Goal: Task Accomplishment & Management: Manage account settings

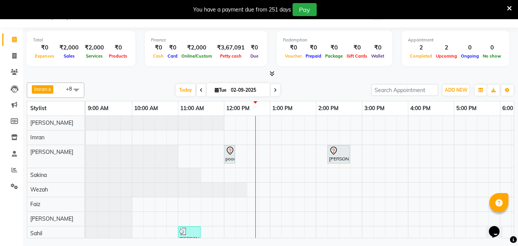
scroll to position [37, 0]
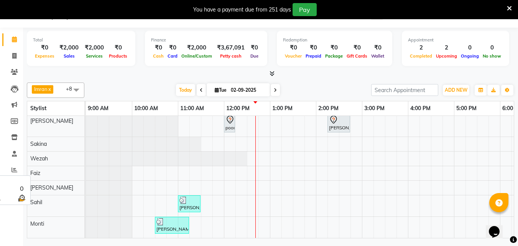
click at [66, 217] on div "Monti" at bounding box center [55, 224] width 57 height 14
click at [78, 204] on div "Sahil" at bounding box center [55, 205] width 57 height 21
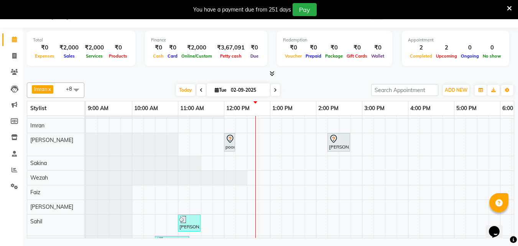
scroll to position [0, 0]
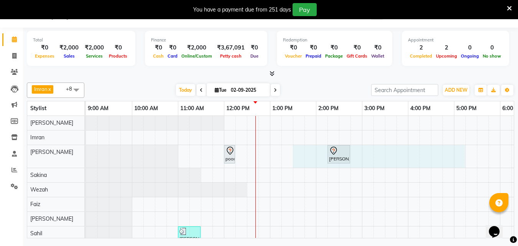
click at [288, 158] on div "poonam, TK02, 12:00 PM-12:15 PM, Woman Eyebrow Neha Rajak, TK03, 02:15 PM-02:45…" at bounding box center [408, 192] width 644 height 153
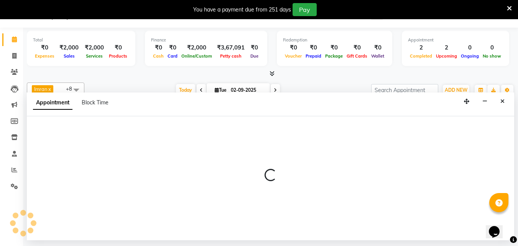
select select "36344"
select select "795"
select select "tentative"
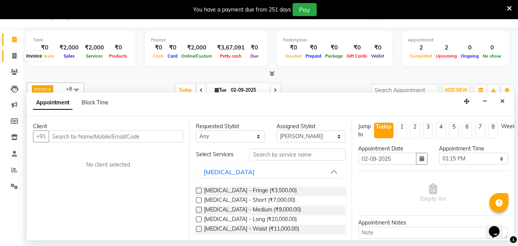
click at [15, 53] on span at bounding box center [14, 56] width 13 height 9
select select "5386"
select select "service"
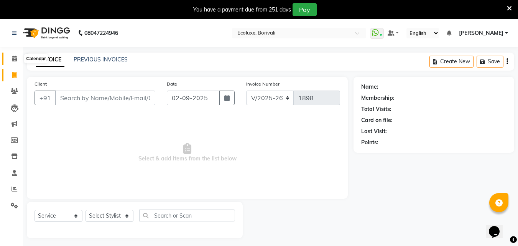
click at [12, 56] on icon at bounding box center [14, 59] width 5 height 6
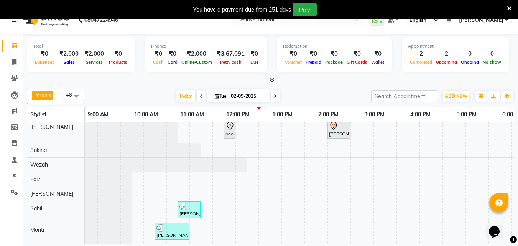
scroll to position [19, 0]
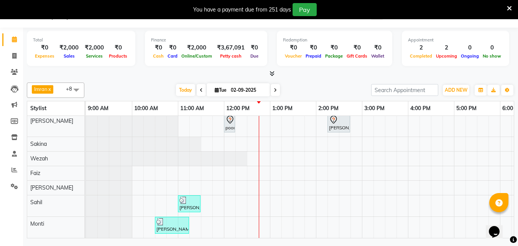
click at [240, 222] on div "poonam, TK02, 12:00 PM-12:15 PM, Woman Eyebrow Neha Rajak, TK03, 02:15 PM-02:45…" at bounding box center [408, 161] width 644 height 153
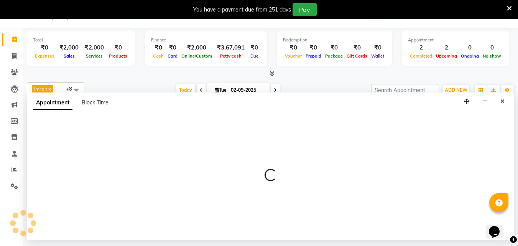
select select "90572"
select select "735"
select select "tentative"
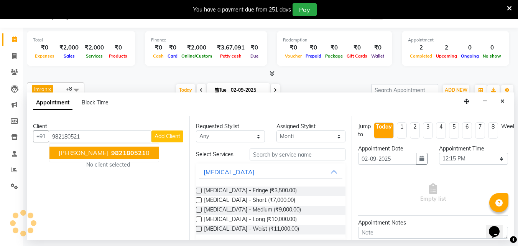
click at [59, 154] on span "Alpa Shah" at bounding box center [83, 153] width 49 height 8
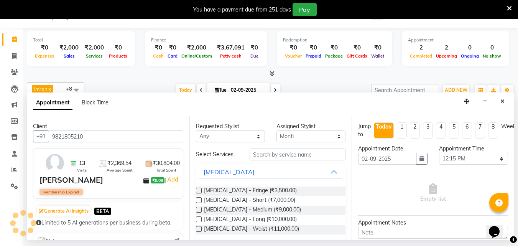
type input "9821805210"
click at [274, 155] on input "text" at bounding box center [298, 154] width 96 height 12
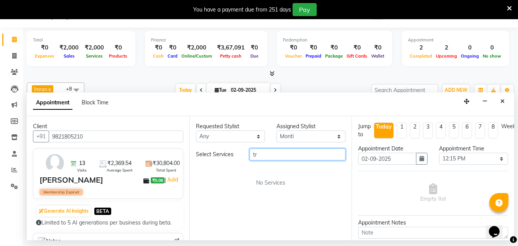
type input "t"
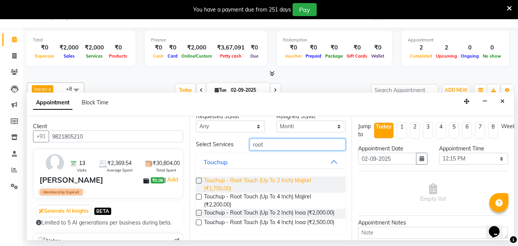
scroll to position [23, 0]
type input "root"
click at [235, 176] on span "Touchup - Root Touch (Up To 2 Inch) Majirel (₹1,700.00)" at bounding box center [272, 184] width 136 height 16
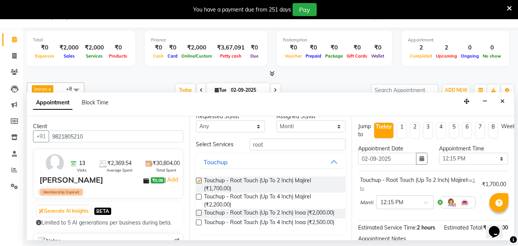
checkbox input "false"
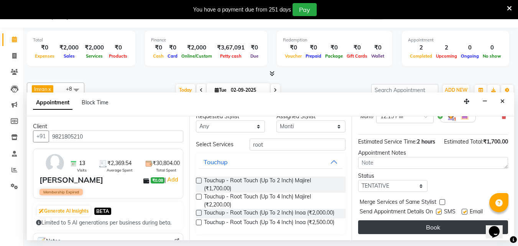
scroll to position [100, 0]
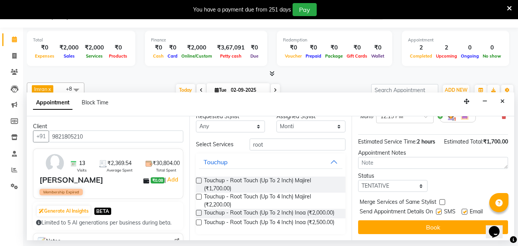
click at [425, 220] on button "Book" at bounding box center [433, 227] width 150 height 14
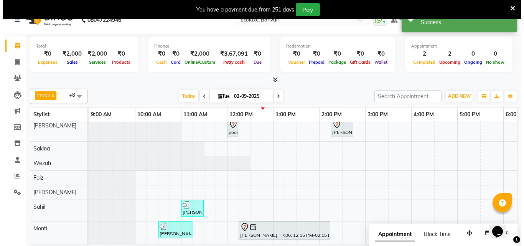
scroll to position [19, 0]
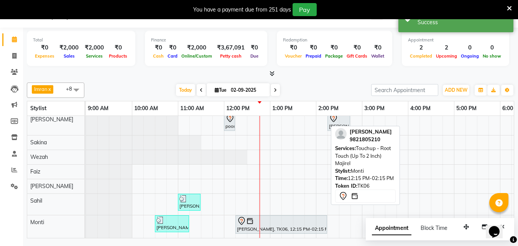
click at [255, 220] on div "Alpa Shah, TK06, 12:15 PM-02:15 PM, Touchup - Root Touch (Up To 2 Inch) Majirel" at bounding box center [281, 224] width 90 height 16
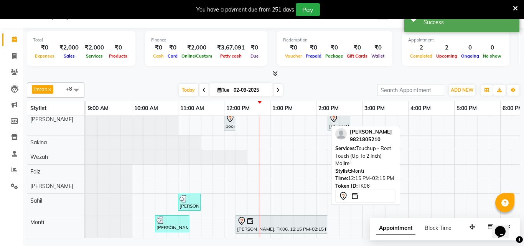
select select "7"
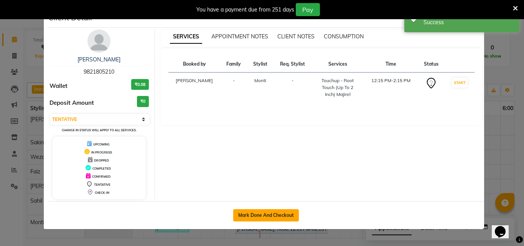
click at [248, 217] on button "Mark Done And Checkout" at bounding box center [266, 215] width 66 height 12
select select "5386"
select select "service"
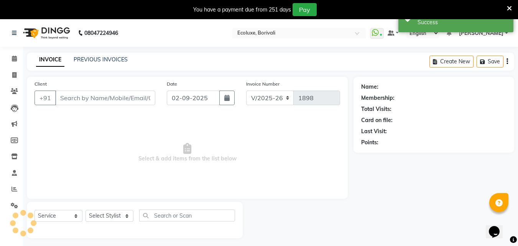
type input "9821805210"
select select "90572"
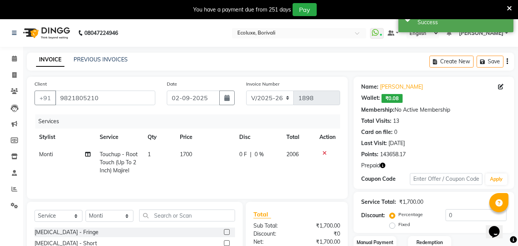
click at [506, 59] on button "button" at bounding box center [507, 62] width 2 height 18
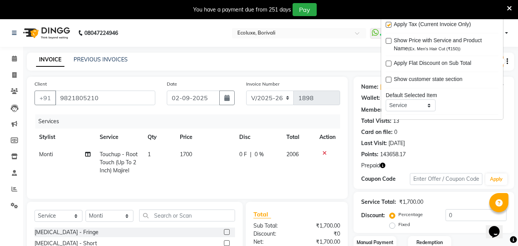
click at [388, 23] on label at bounding box center [389, 25] width 6 height 6
click at [388, 23] on input "checkbox" at bounding box center [388, 25] width 5 height 5
checkbox input "false"
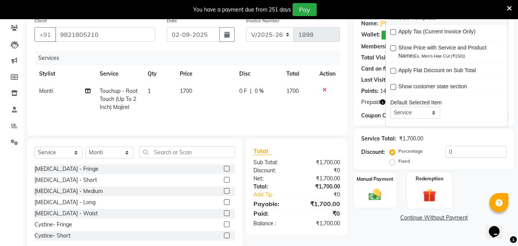
scroll to position [80, 0]
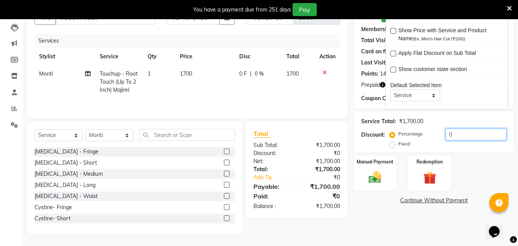
click at [450, 133] on input "0" at bounding box center [475, 134] width 61 height 12
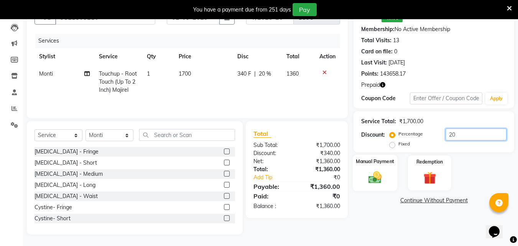
type input "20"
click at [379, 180] on img at bounding box center [374, 176] width 21 height 15
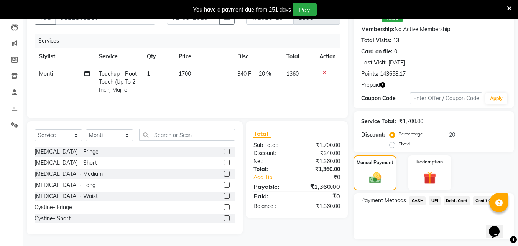
click at [433, 199] on span "UPI" at bounding box center [435, 200] width 12 height 9
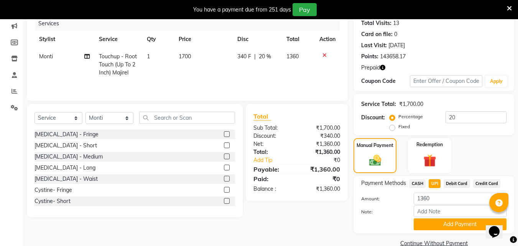
scroll to position [112, 0]
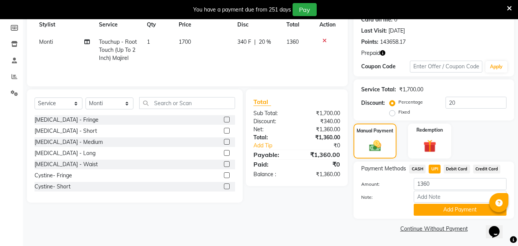
click at [432, 209] on button "Add Payment" at bounding box center [460, 210] width 93 height 12
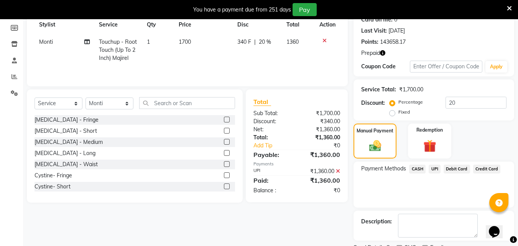
scroll to position [145, 0]
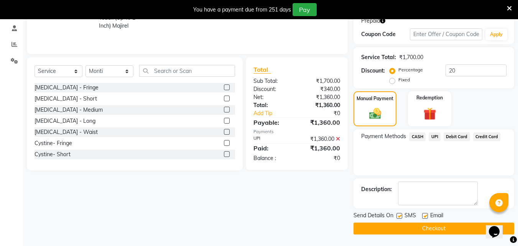
click at [416, 229] on button "Checkout" at bounding box center [433, 228] width 161 height 12
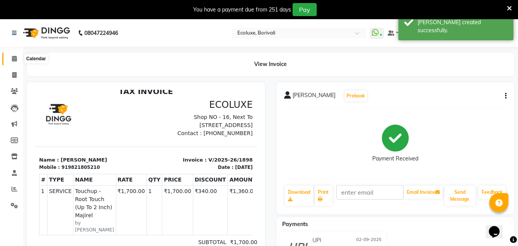
click at [12, 58] on icon at bounding box center [14, 59] width 5 height 6
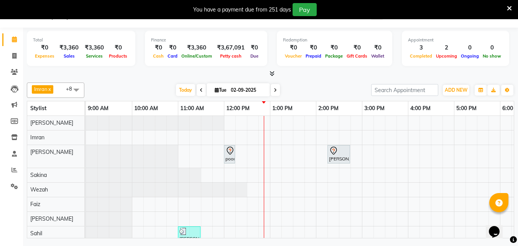
click at [241, 153] on div "poonam, TK02, 12:00 PM-12:15 PM, Woman Eyebrow Neha Rajak, TK03, 02:15 PM-02:45…" at bounding box center [408, 192] width 644 height 153
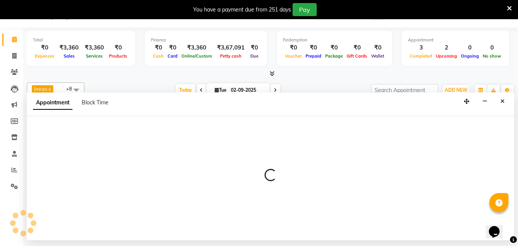
select select "36344"
select select "735"
select select "tentative"
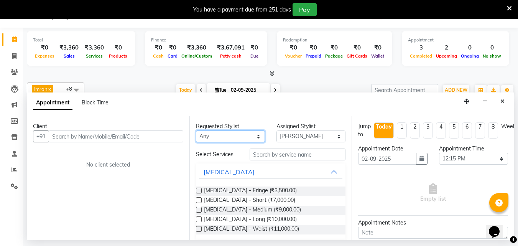
click at [224, 140] on select "Any Alisha Sasankar Daksha Makwana Faiz Gazala Baig Geeta Harshada Pawar Imran …" at bounding box center [230, 136] width 69 height 12
select select "36344"
click at [196, 130] on select "Any Alisha Sasankar Daksha Makwana Faiz Gazala Baig Geeta Harshada Pawar Imran …" at bounding box center [230, 136] width 69 height 12
click at [503, 100] on icon "Close" at bounding box center [502, 101] width 4 height 5
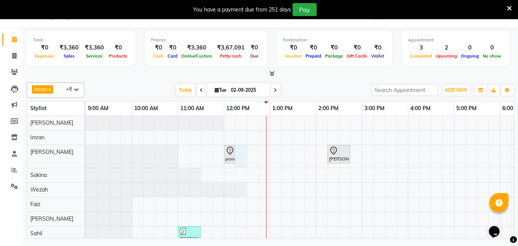
click at [237, 158] on div "poonam, TK02, 12:00 PM-12:15 PM, Woman Eyebrow Neha Rajak, TK03, 02:15 PM-02:45…" at bounding box center [408, 192] width 644 height 153
select select "36344"
select select "tentative"
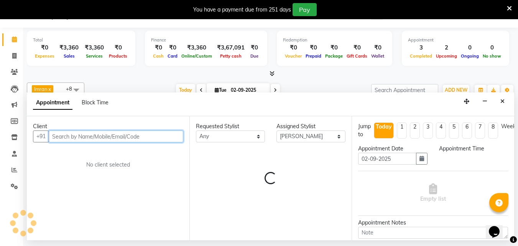
select select "735"
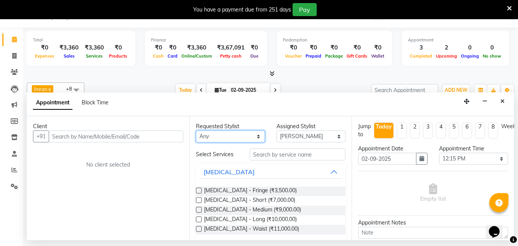
click at [209, 137] on select "Any Alisha Sasankar Daksha Makwana Faiz Gazala Baig Geeta Harshada Pawar Imran …" at bounding box center [230, 136] width 69 height 12
select select "36344"
click at [196, 130] on select "Any Alisha Sasankar Daksha Makwana Faiz Gazala Baig Geeta Harshada Pawar Imran …" at bounding box center [230, 136] width 69 height 12
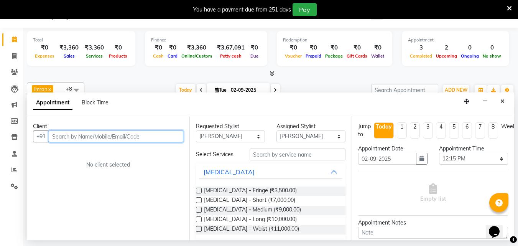
click at [133, 136] on input "text" at bounding box center [116, 136] width 135 height 12
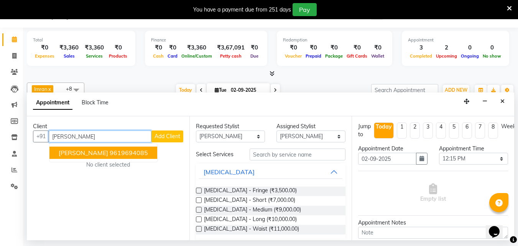
click at [115, 157] on button "Ranjita Majumdar 9619694085" at bounding box center [103, 152] width 108 height 12
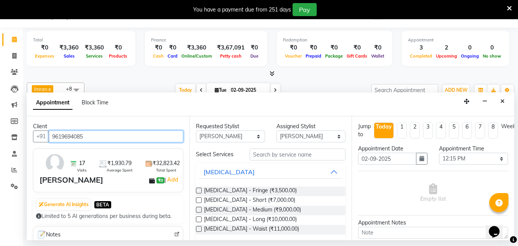
type input "9619694085"
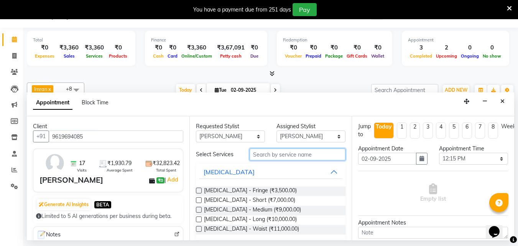
click at [274, 153] on input "text" at bounding box center [298, 154] width 96 height 12
click at [281, 158] on input "text" at bounding box center [298, 154] width 96 height 12
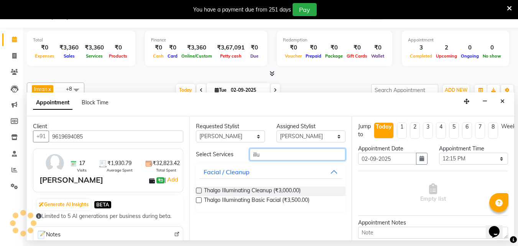
type input "illu"
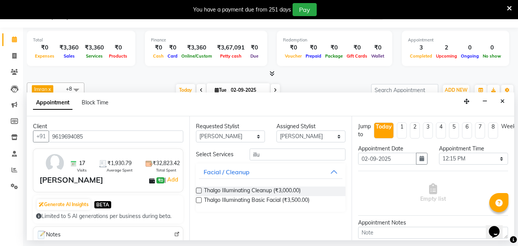
click at [199, 200] on label at bounding box center [199, 200] width 6 height 6
click at [199, 200] on input "checkbox" at bounding box center [198, 200] width 5 height 5
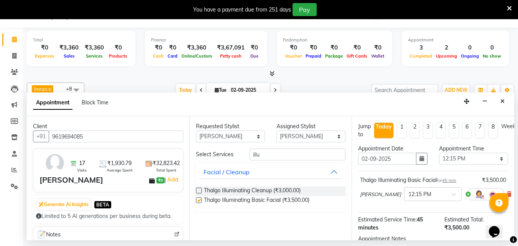
checkbox input "false"
click at [277, 153] on input "illu" at bounding box center [298, 154] width 96 height 12
type input "i"
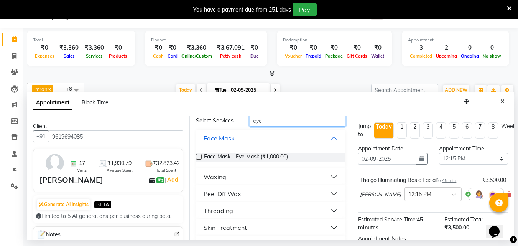
scroll to position [69, 0]
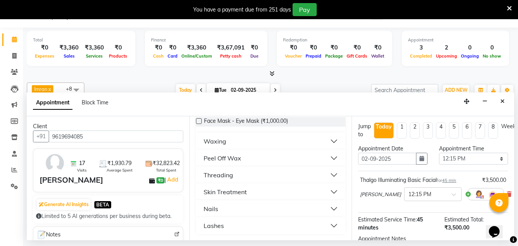
type input "eye"
click at [208, 177] on div "Threading" at bounding box center [219, 174] width 30 height 9
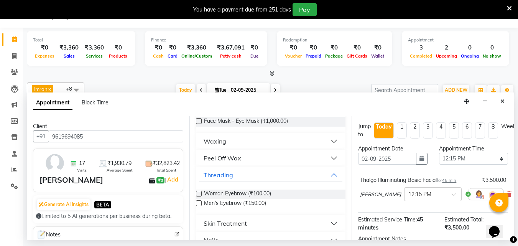
click at [200, 194] on label at bounding box center [199, 193] width 6 height 6
click at [200, 194] on input "checkbox" at bounding box center [198, 194] width 5 height 5
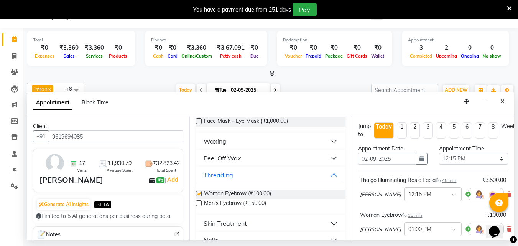
scroll to position [48, 0]
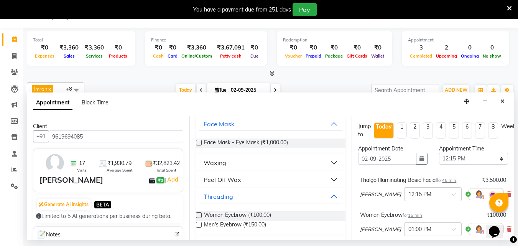
checkbox input "false"
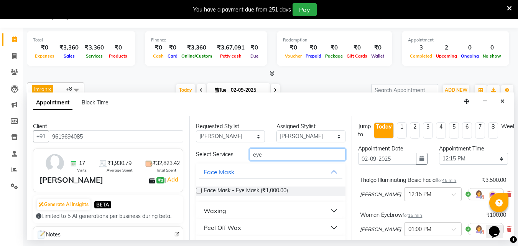
click at [269, 155] on input "eye" at bounding box center [298, 154] width 96 height 12
type input "e"
type input "upp"
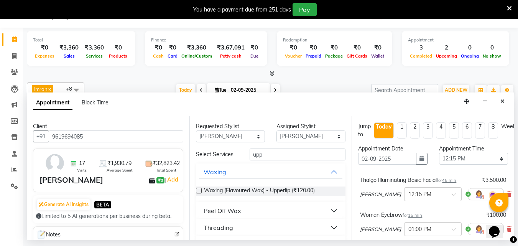
click at [225, 230] on div "Threading" at bounding box center [219, 227] width 30 height 9
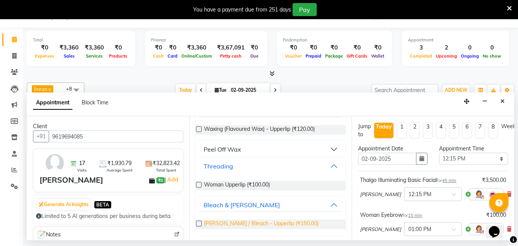
scroll to position [62, 0]
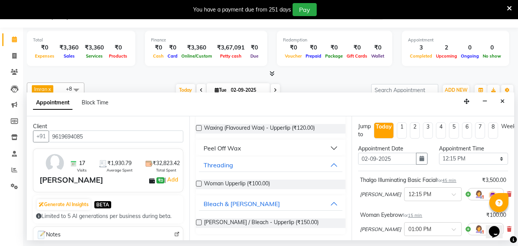
click at [200, 181] on label at bounding box center [199, 184] width 6 height 6
click at [200, 182] on input "checkbox" at bounding box center [198, 184] width 5 height 5
checkbox input "false"
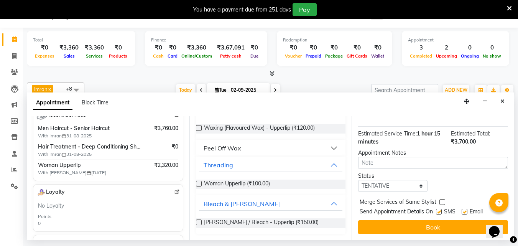
scroll to position [153, 0]
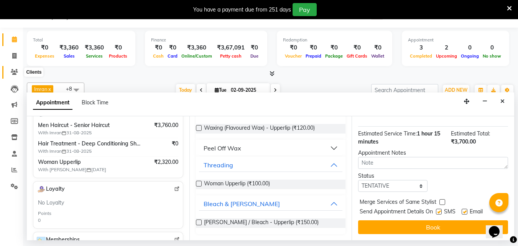
click at [15, 72] on icon at bounding box center [14, 72] width 7 height 6
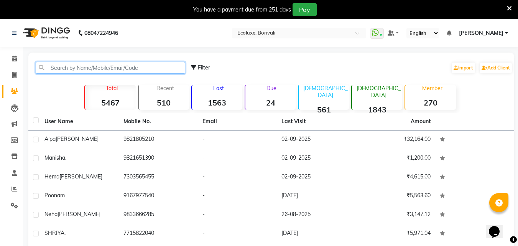
click at [89, 67] on input "text" at bounding box center [110, 68] width 149 height 12
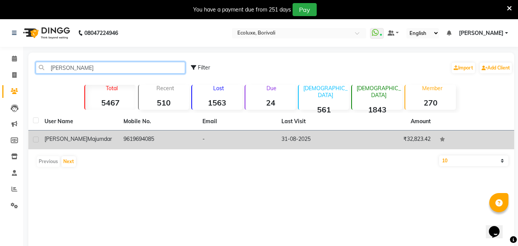
type input "ranjita"
click at [215, 138] on td "-" at bounding box center [237, 139] width 79 height 19
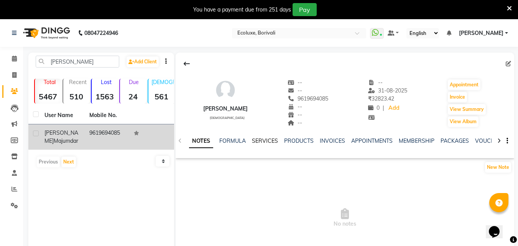
click at [265, 142] on link "SERVICES" at bounding box center [265, 140] width 26 height 7
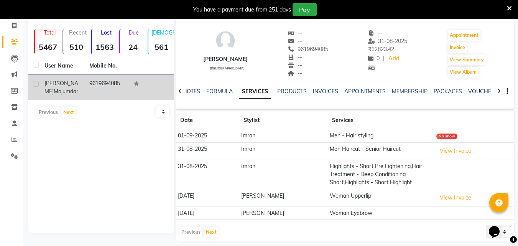
scroll to position [56, 0]
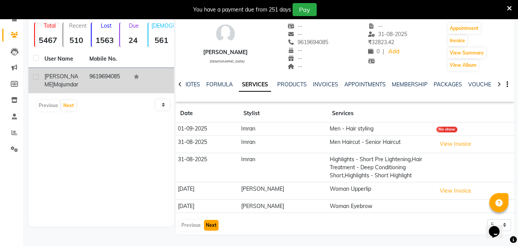
click at [213, 227] on button "Next" at bounding box center [211, 225] width 15 height 11
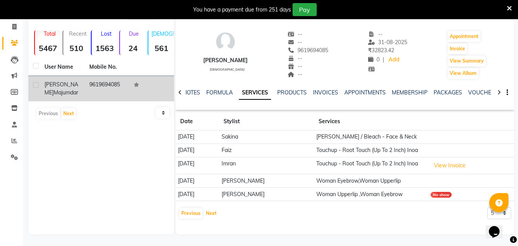
scroll to position [10, 0]
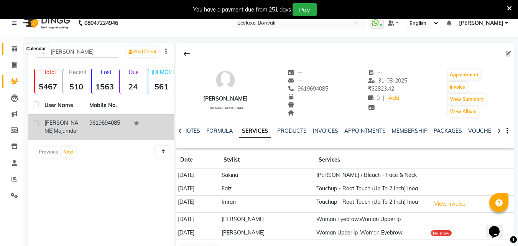
click at [15, 48] on icon at bounding box center [14, 49] width 5 height 6
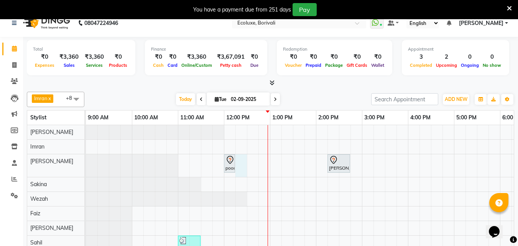
click at [243, 166] on div "poonam, TK02, 12:00 PM-12:15 PM, Woman Eyebrow Neha Rajak, TK03, 02:15 PM-02:45…" at bounding box center [408, 201] width 644 height 153
select select "36344"
select select "tentative"
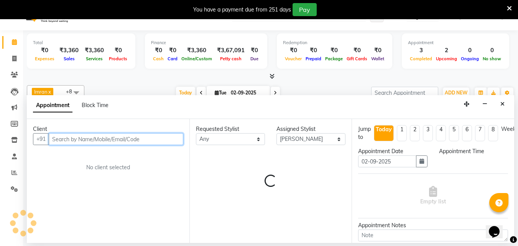
scroll to position [19, 0]
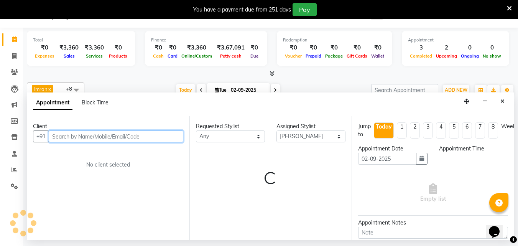
select select "735"
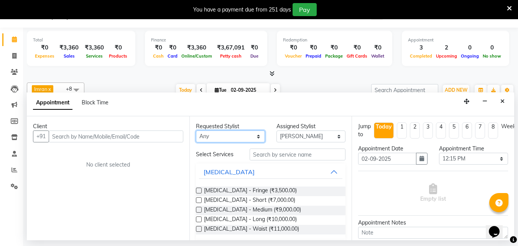
click at [242, 137] on select "Any Alisha Sasankar Daksha Makwana Faiz Gazala Baig Geeta Harshada Pawar Imran …" at bounding box center [230, 136] width 69 height 12
select select "36344"
click at [196, 130] on select "Any Alisha Sasankar Daksha Makwana Faiz Gazala Baig Geeta Harshada Pawar Imran …" at bounding box center [230, 136] width 69 height 12
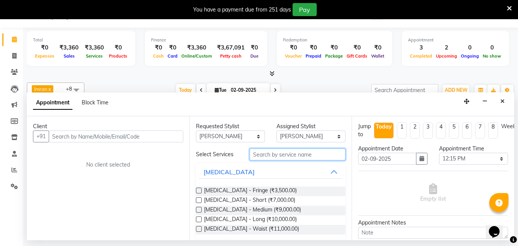
click at [261, 154] on input "text" at bounding box center [298, 154] width 96 height 12
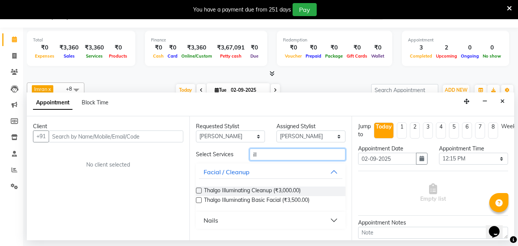
type input "ill"
drag, startPoint x: 198, startPoint y: 199, endPoint x: 251, endPoint y: 173, distance: 59.0
click at [198, 200] on label at bounding box center [199, 200] width 6 height 6
click at [198, 200] on input "checkbox" at bounding box center [198, 200] width 5 height 5
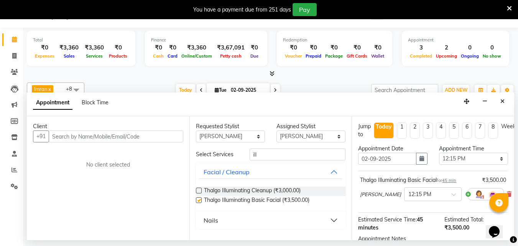
checkbox input "false"
drag, startPoint x: 282, startPoint y: 146, endPoint x: 283, endPoint y: 160, distance: 13.4
click at [282, 150] on div "Requested Stylist Any Alisha Sasankar Daksha Makwana Faiz Gazala Baig Geeta Har…" at bounding box center [270, 178] width 163 height 124
click at [282, 158] on input "ill" at bounding box center [298, 154] width 96 height 12
type input "i"
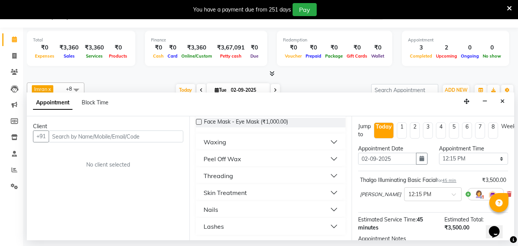
scroll to position [69, 0]
type input "eye"
click at [219, 174] on div "Threading" at bounding box center [219, 174] width 30 height 9
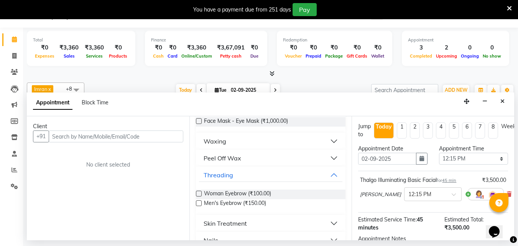
click at [197, 195] on label at bounding box center [199, 193] width 6 height 6
click at [197, 195] on input "checkbox" at bounding box center [198, 194] width 5 height 5
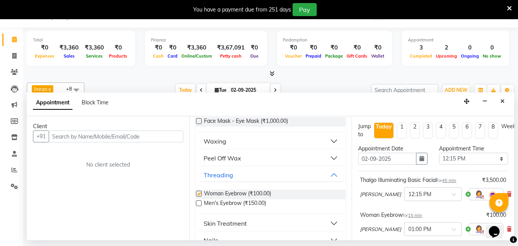
checkbox input "false"
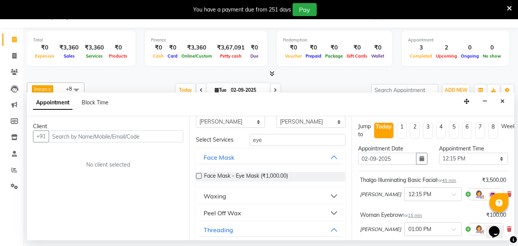
scroll to position [0, 0]
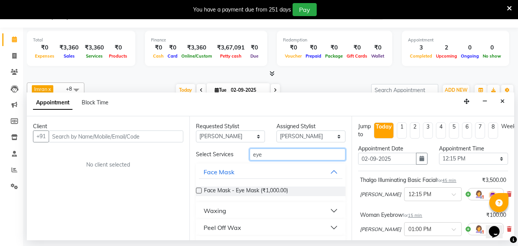
click at [261, 155] on input "eye" at bounding box center [298, 154] width 96 height 12
type input "e"
type input "upp"
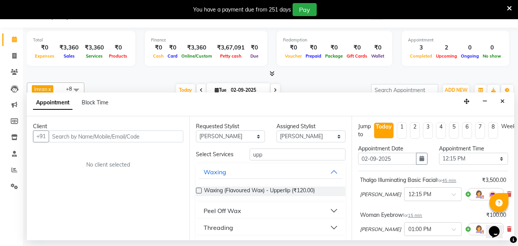
click at [212, 227] on div "Threading" at bounding box center [219, 227] width 30 height 9
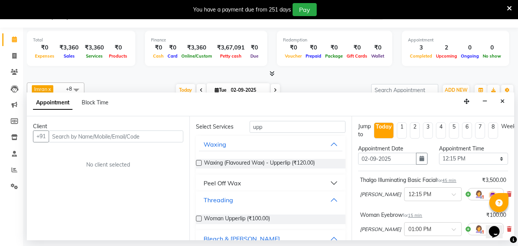
scroll to position [61, 0]
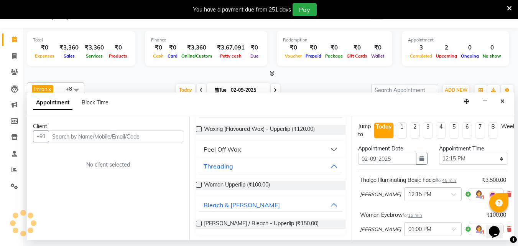
click at [198, 184] on label at bounding box center [199, 185] width 6 height 6
click at [198, 184] on input "checkbox" at bounding box center [198, 185] width 5 height 5
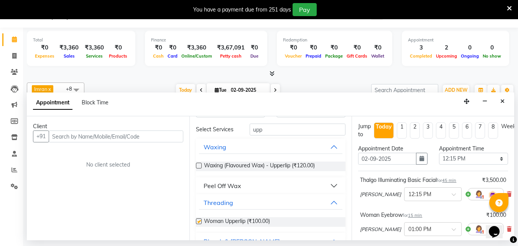
checkbox input "false"
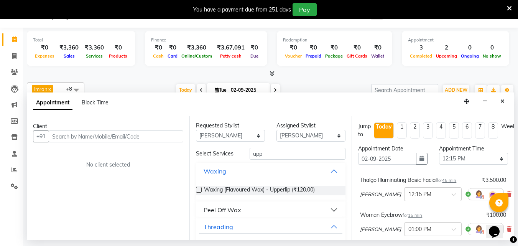
scroll to position [0, 0]
click at [219, 137] on select "Any Alisha Sasankar Daksha Makwana Faiz Gazala Baig Geeta Harshada Pawar Imran …" at bounding box center [230, 136] width 69 height 12
select select "35739"
click at [196, 130] on select "Any Alisha Sasankar Daksha Makwana Faiz Gazala Baig Geeta Harshada Pawar Imran …" at bounding box center [230, 136] width 69 height 12
select select "35739"
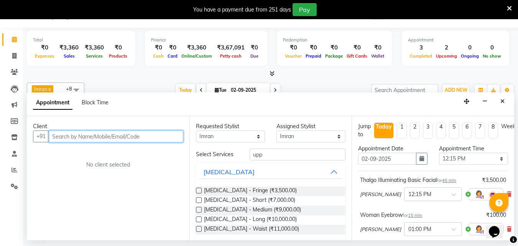
click at [147, 140] on input "text" at bounding box center [116, 136] width 135 height 12
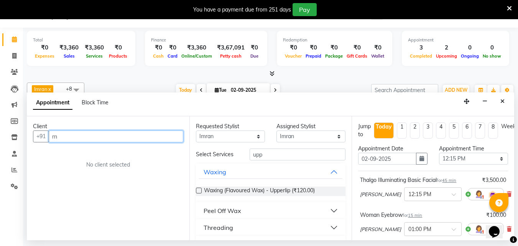
type input "r"
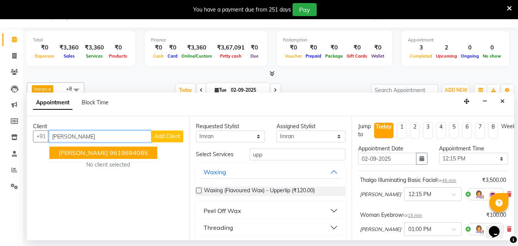
click at [107, 153] on span "Ranjita Majumdar" at bounding box center [83, 153] width 49 height 8
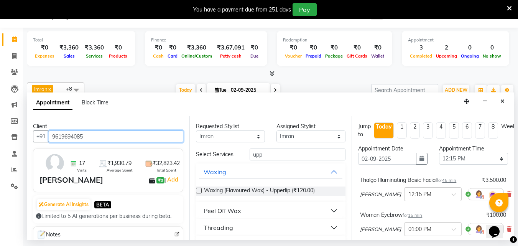
type input "9619694085"
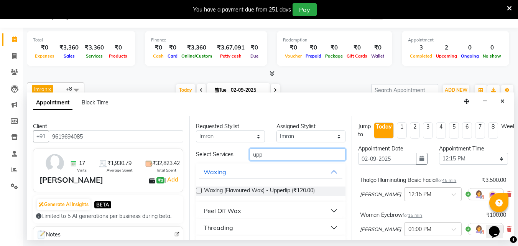
click at [269, 156] on input "upp" at bounding box center [298, 154] width 96 height 12
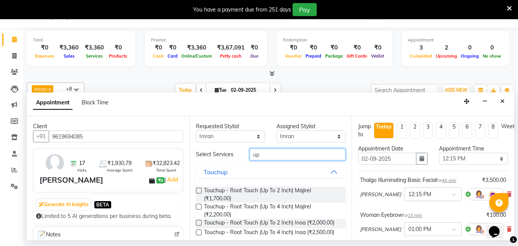
type input "u"
type input "touch"
click at [200, 221] on label at bounding box center [199, 223] width 6 height 6
click at [200, 221] on input "checkbox" at bounding box center [198, 223] width 5 height 5
checkbox input "false"
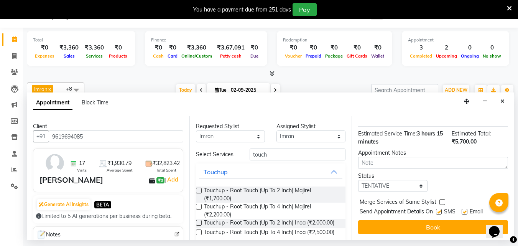
scroll to position [208, 0]
drag, startPoint x: 419, startPoint y: 218, endPoint x: 422, endPoint y: 221, distance: 4.3
click at [419, 220] on button "Book" at bounding box center [433, 227] width 150 height 14
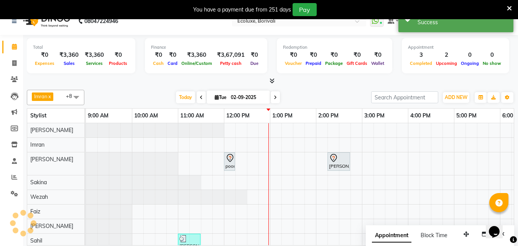
scroll to position [0, 0]
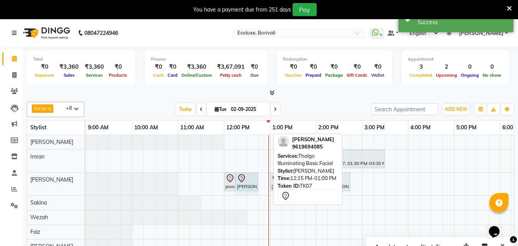
drag, startPoint x: 269, startPoint y: 179, endPoint x: 249, endPoint y: 179, distance: 19.9
click at [86, 179] on div "poonam, TK02, 12:00 PM-12:15 PM, Woman Eyebrow Ranjita Majumdar, TK07, 12:15 PM…" at bounding box center [86, 183] width 0 height 23
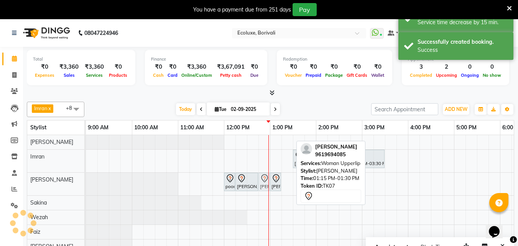
drag, startPoint x: 288, startPoint y: 188, endPoint x: 261, endPoint y: 192, distance: 27.1
click at [86, 190] on div "poonam, TK02, 12:00 PM-12:15 PM, Woman Eyebrow Ranjita Majumdar, TK07, 12:15 PM…" at bounding box center [86, 183] width 0 height 23
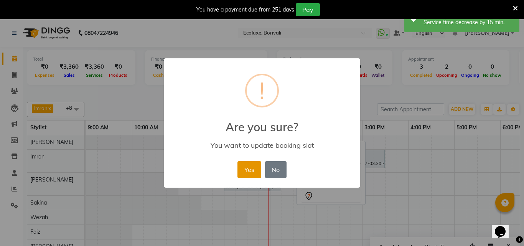
click at [252, 168] on button "Yes" at bounding box center [248, 169] width 23 height 17
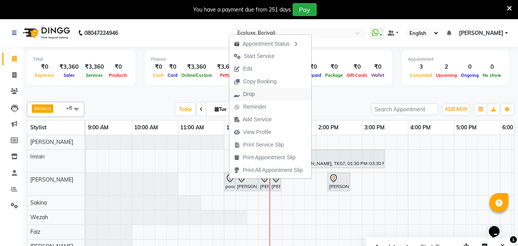
click at [255, 97] on span "Drop" at bounding box center [244, 94] width 30 height 13
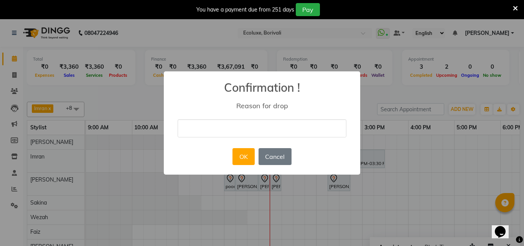
drag, startPoint x: 250, startPoint y: 129, endPoint x: 250, endPoint y: 137, distance: 8.4
click at [250, 131] on input "text" at bounding box center [261, 128] width 169 height 18
type input "didnt come"
click at [240, 161] on button "OK" at bounding box center [243, 156] width 22 height 17
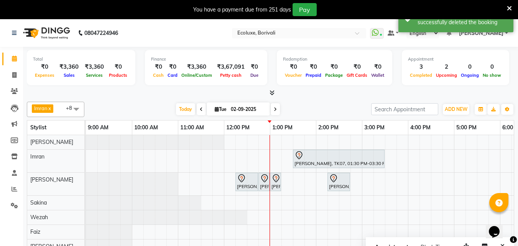
click at [272, 105] on span at bounding box center [275, 109] width 9 height 12
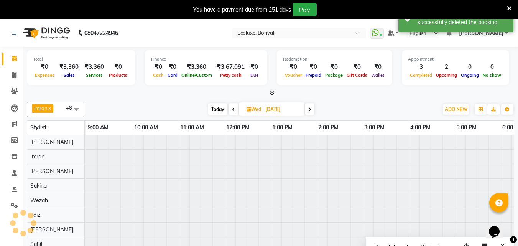
scroll to position [0, 184]
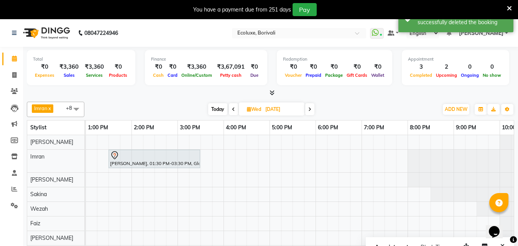
click at [212, 110] on span "Today" at bounding box center [217, 109] width 19 height 12
type input "02-09-2025"
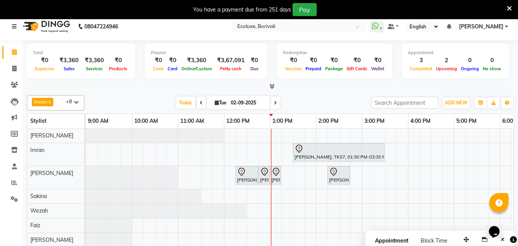
scroll to position [0, 0]
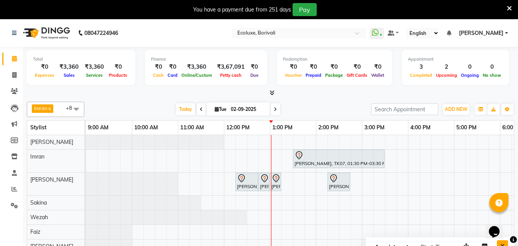
click at [503, 245] on icon "Close" at bounding box center [502, 245] width 4 height 5
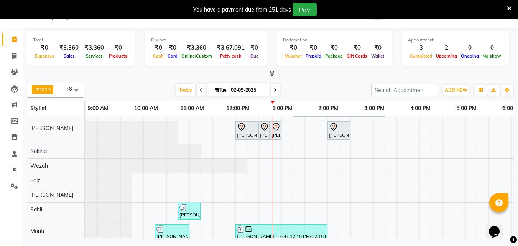
scroll to position [45, 0]
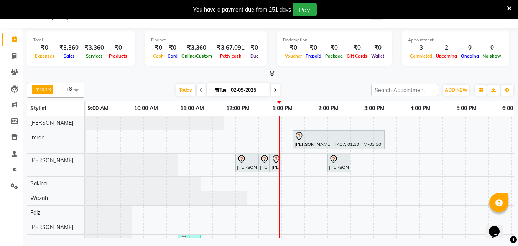
click at [512, 4] on div "You have a payment due from 251 days Pay" at bounding box center [259, 9] width 518 height 19
click at [511, 5] on icon at bounding box center [509, 8] width 5 height 7
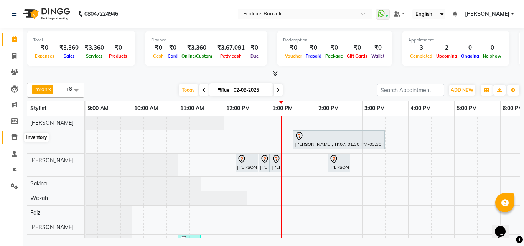
click at [15, 141] on span at bounding box center [14, 137] width 13 height 9
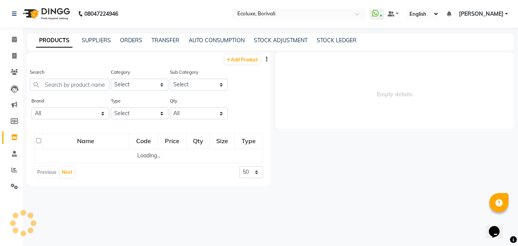
select select
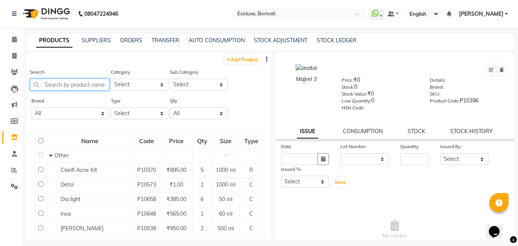
click at [75, 80] on input "text" at bounding box center [69, 85] width 79 height 12
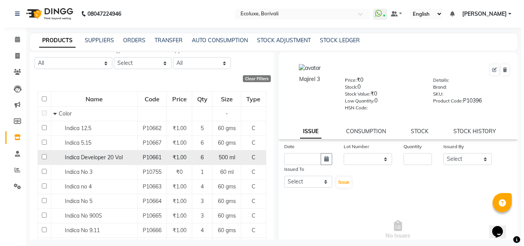
scroll to position [77, 0]
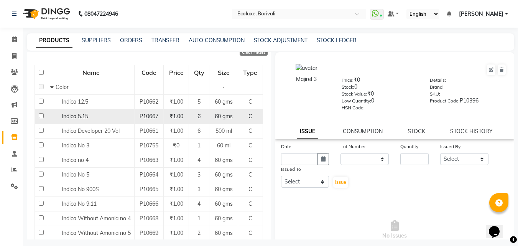
type input "indica"
click at [95, 117] on div "Indica 5.15" at bounding box center [91, 116] width 82 height 8
select select
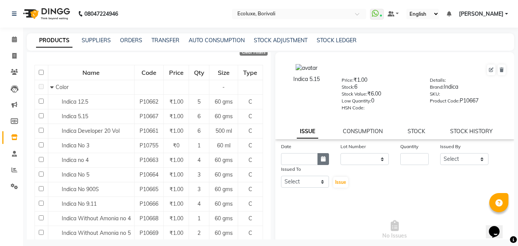
click at [324, 155] on button "button" at bounding box center [322, 159] width 11 height 12
select select "9"
select select "2025"
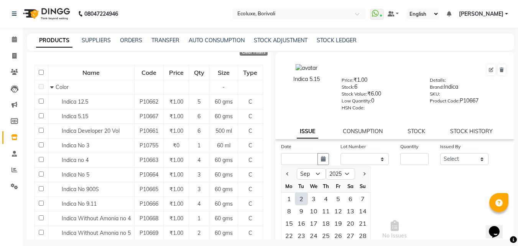
click at [311, 95] on div "Indica 5.15" at bounding box center [306, 87] width 59 height 47
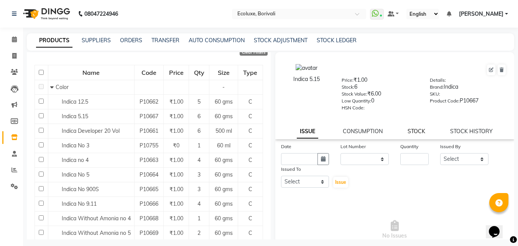
click at [414, 131] on link "STOCK" at bounding box center [416, 131] width 18 height 7
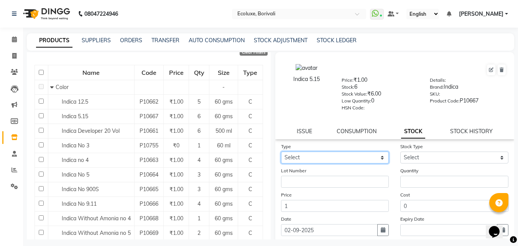
click at [307, 157] on select "Select In Out" at bounding box center [335, 157] width 108 height 12
select select "out"
click at [281, 151] on select "Select In Out" at bounding box center [335, 157] width 108 height 12
select select
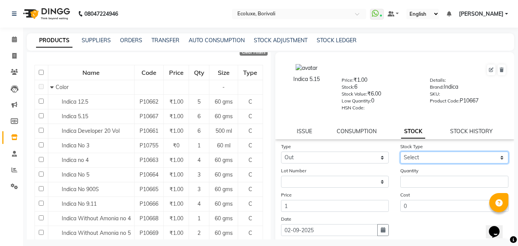
click at [470, 153] on select "Select Internal Use Damaged Expired Adjustment Return Other" at bounding box center [454, 157] width 108 height 12
select select "internal use"
click at [400, 151] on select "Select Internal Use Damaged Expired Adjustment Return Other" at bounding box center [454, 157] width 108 height 12
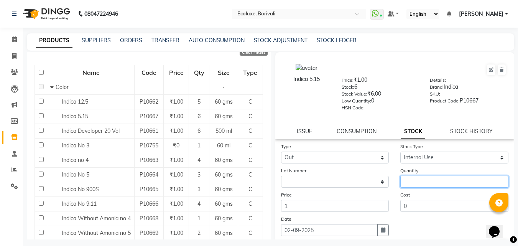
click at [414, 184] on input "number" at bounding box center [454, 182] width 108 height 12
click at [419, 179] on input "number" at bounding box center [454, 182] width 108 height 12
click at [18, 38] on span at bounding box center [14, 39] width 13 height 9
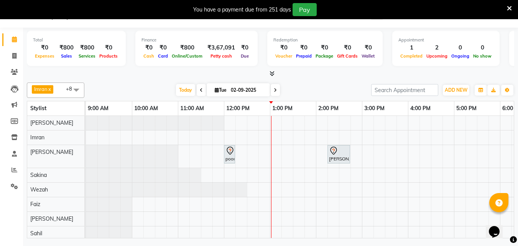
scroll to position [30, 0]
